Goal: Task Accomplishment & Management: Use online tool/utility

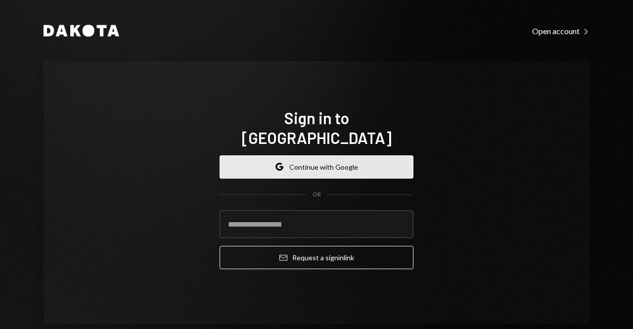
click at [314, 161] on button "Google Continue with Google" at bounding box center [317, 166] width 194 height 23
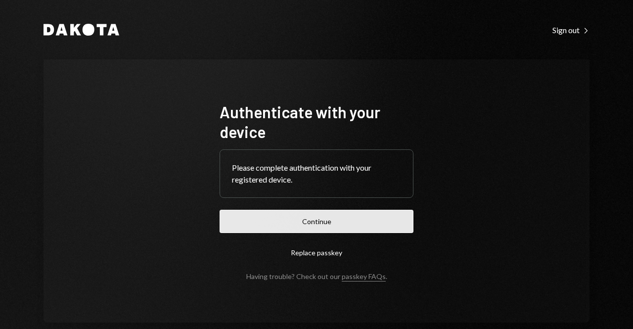
click at [331, 216] on button "Continue" at bounding box center [317, 221] width 194 height 23
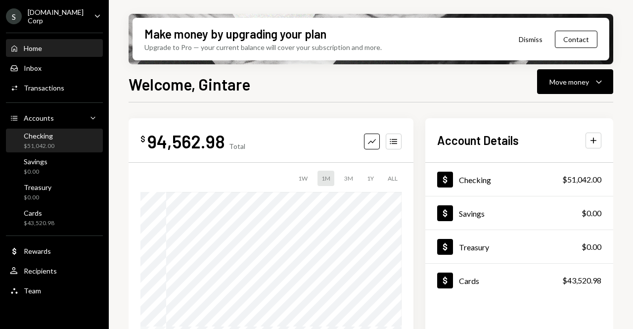
click at [70, 140] on div "Checking $51,042.00" at bounding box center [54, 141] width 89 height 19
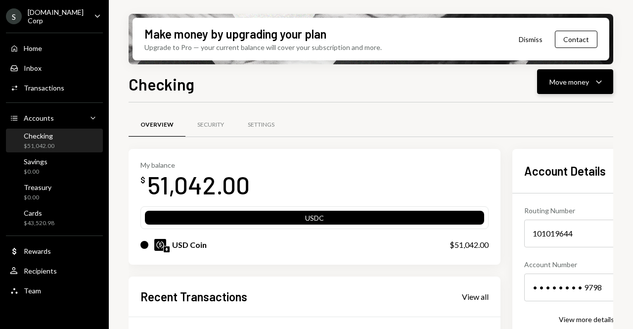
click at [562, 81] on div "Move money" at bounding box center [569, 82] width 40 height 10
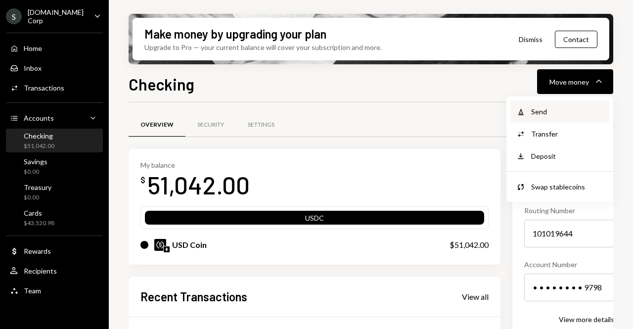
click at [551, 106] on div "Withdraw Send" at bounding box center [559, 111] width 99 height 22
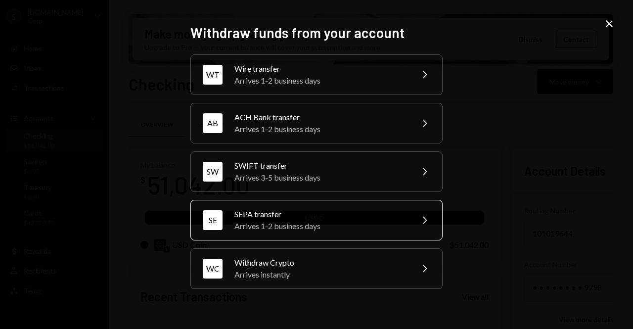
click at [303, 230] on div "Arrives 1-2 business days" at bounding box center [320, 226] width 172 height 12
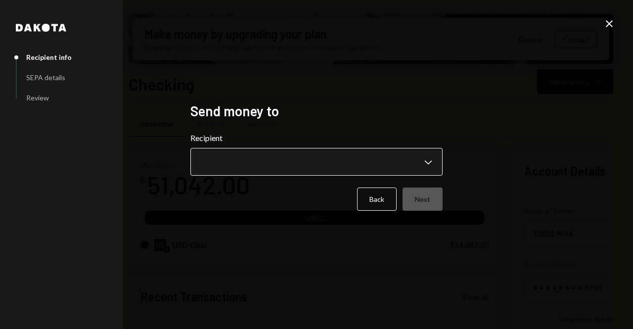
click at [263, 169] on body "S Sport.Fun Corp Caret Down Home Home Inbox Inbox Activities Transactions Accou…" at bounding box center [316, 164] width 633 height 329
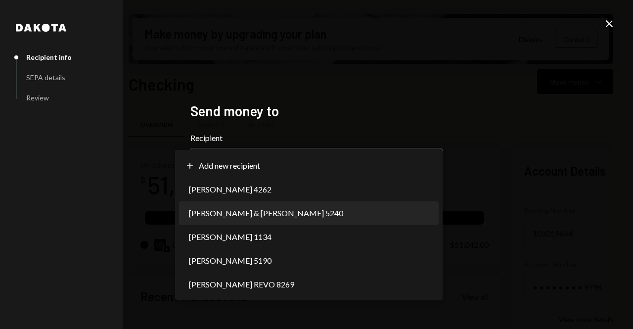
select select "**********"
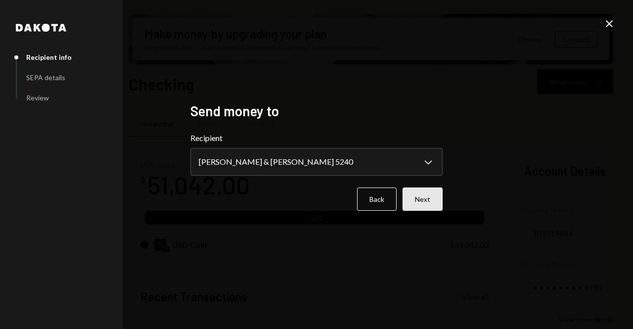
click at [438, 199] on button "Next" at bounding box center [422, 198] width 40 height 23
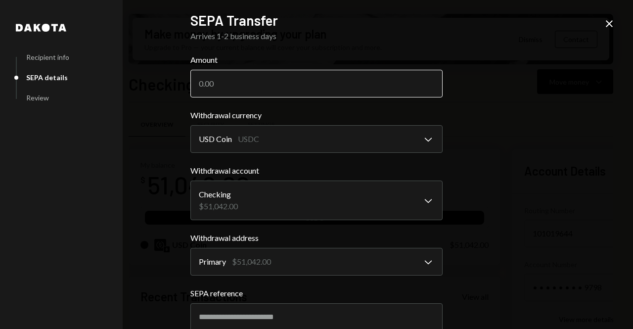
click at [217, 81] on input "Amount" at bounding box center [316, 84] width 252 height 28
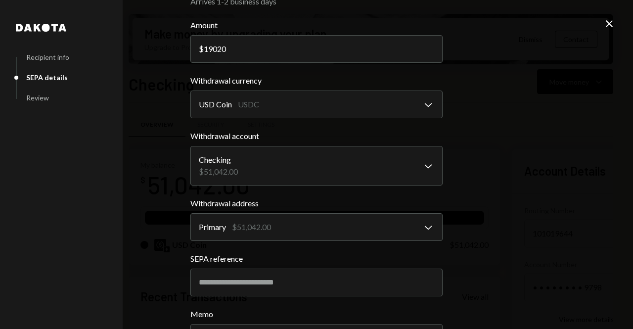
scroll to position [120, 0]
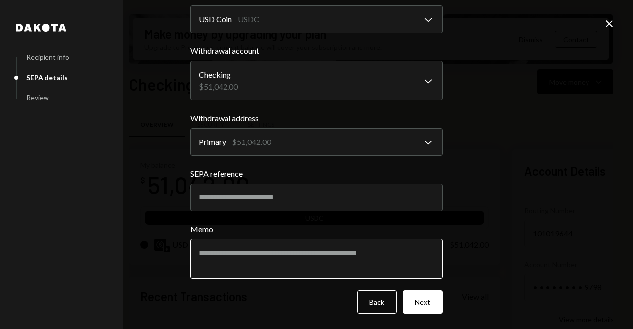
type input "19020"
click at [296, 255] on textarea "Memo" at bounding box center [316, 259] width 252 height 40
type textarea "**********"
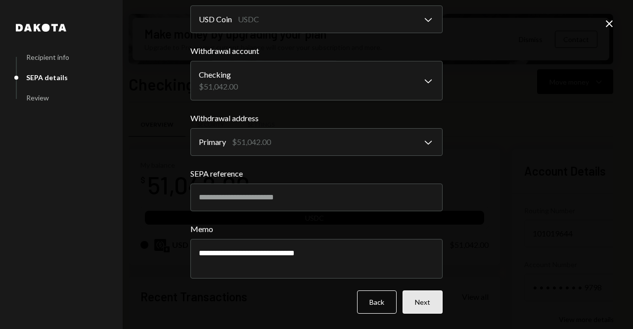
click at [417, 299] on button "Next" at bounding box center [422, 301] width 40 height 23
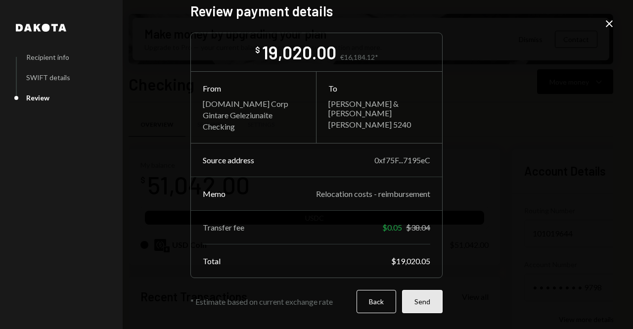
click at [426, 307] on button "Send" at bounding box center [422, 301] width 41 height 23
